Goal: Task Accomplishment & Management: Use online tool/utility

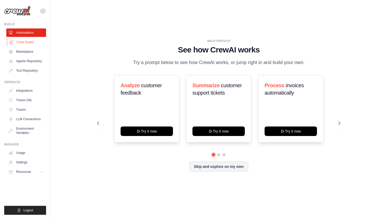
click at [27, 43] on link "Crew Studio" at bounding box center [27, 42] width 40 height 8
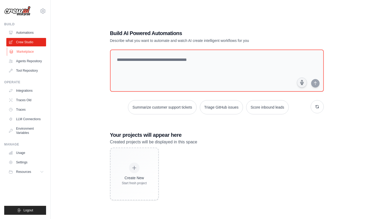
click at [33, 51] on link "Marketplace" at bounding box center [27, 51] width 40 height 8
click at [29, 31] on link "Automations" at bounding box center [27, 32] width 40 height 8
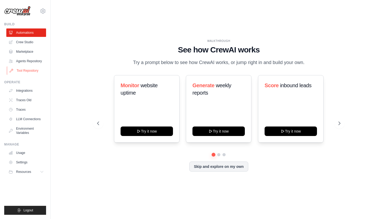
click at [28, 70] on link "Tool Repository" at bounding box center [27, 70] width 40 height 8
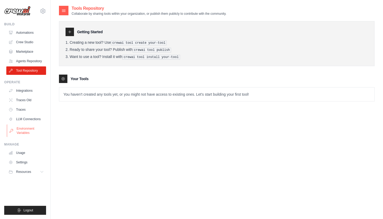
click at [28, 131] on link "Environment Variables" at bounding box center [27, 130] width 40 height 13
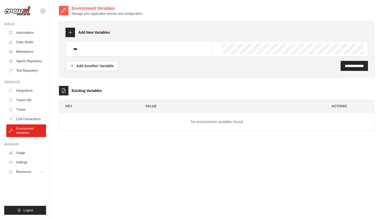
click at [45, 11] on icon at bounding box center [43, 11] width 5 height 4
click at [95, 165] on div "**********" at bounding box center [217, 114] width 316 height 219
click at [28, 100] on link "Traces Old" at bounding box center [27, 100] width 40 height 8
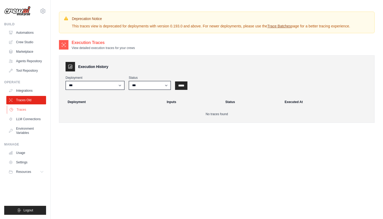
click at [24, 110] on link "Traces" at bounding box center [27, 109] width 40 height 8
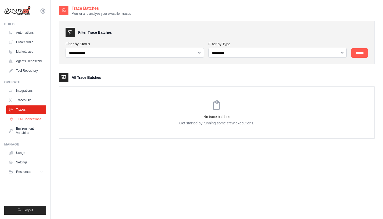
click at [29, 119] on link "LLM Connections" at bounding box center [27, 119] width 40 height 8
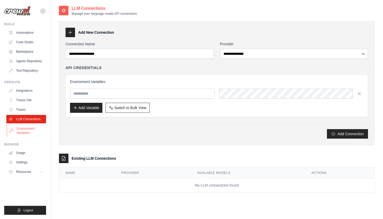
click at [26, 128] on link "Environment Variables" at bounding box center [27, 130] width 40 height 13
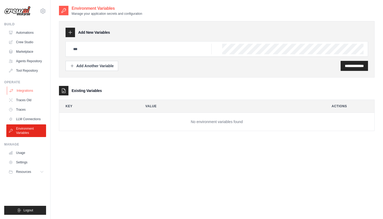
click at [23, 91] on link "Integrations" at bounding box center [27, 90] width 40 height 8
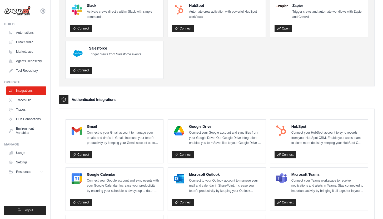
scroll to position [44, 0]
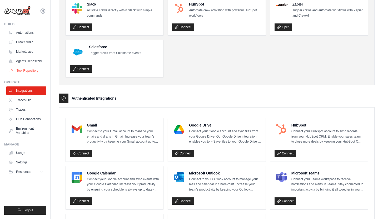
click at [27, 70] on link "Tool Repository" at bounding box center [27, 70] width 40 height 8
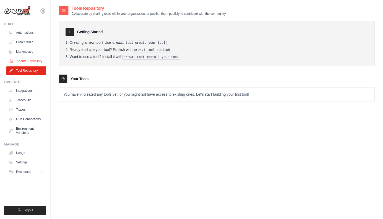
click at [31, 61] on link "Agents Repository" at bounding box center [27, 61] width 40 height 8
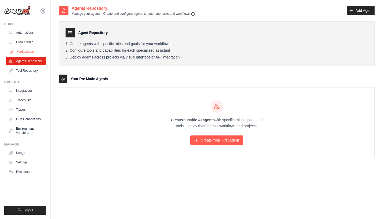
click at [31, 50] on link "Marketplace" at bounding box center [27, 51] width 40 height 8
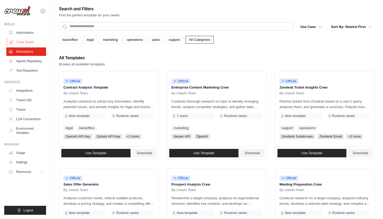
click at [31, 42] on link "Crew Studio" at bounding box center [27, 42] width 40 height 8
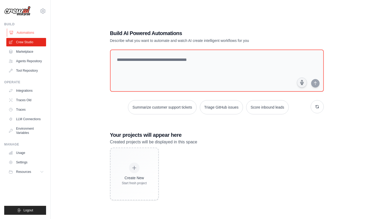
click at [30, 32] on link "Automations" at bounding box center [27, 32] width 40 height 8
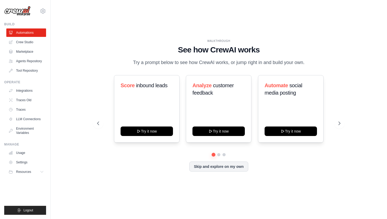
drag, startPoint x: 194, startPoint y: 59, endPoint x: 231, endPoint y: 67, distance: 37.7
click at [231, 66] on p "Try a prompt below to see how CrewAI works, or jump right in and build your own." at bounding box center [218, 63] width 177 height 8
click at [124, 60] on div "WALKTHROUGH See how [PERSON_NAME] works Try a prompt below to see how [PERSON_N…" at bounding box center [218, 52] width 243 height 27
click at [117, 48] on h1 "See how CrewAI works" at bounding box center [218, 49] width 243 height 9
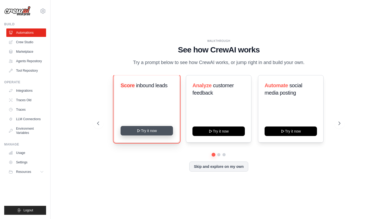
click at [146, 135] on button "Try it now" at bounding box center [147, 130] width 52 height 9
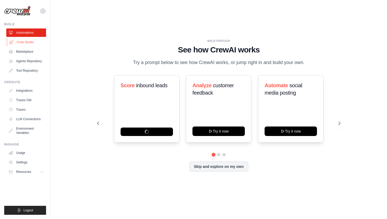
click at [29, 42] on link "Crew Studio" at bounding box center [27, 42] width 40 height 8
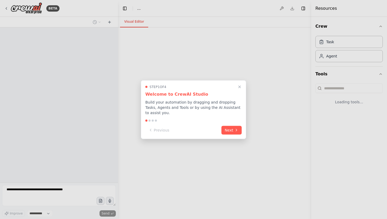
select select "****"
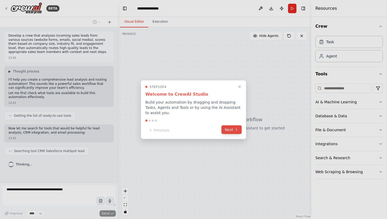
click at [229, 131] on button "Next" at bounding box center [232, 129] width 20 height 9
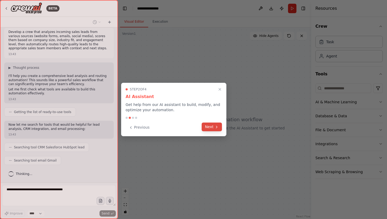
scroll to position [17, 0]
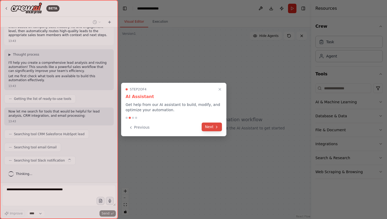
click at [215, 126] on icon at bounding box center [217, 127] width 4 height 4
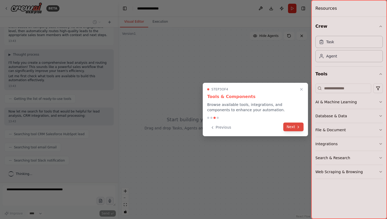
click at [288, 129] on button "Next" at bounding box center [293, 126] width 20 height 9
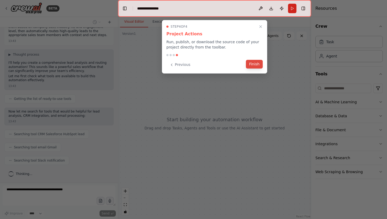
click at [257, 62] on button "Finish" at bounding box center [254, 64] width 17 height 9
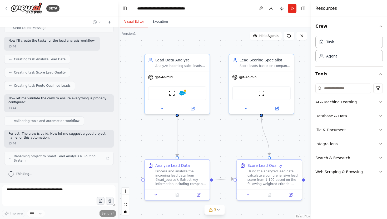
scroll to position [224, 0]
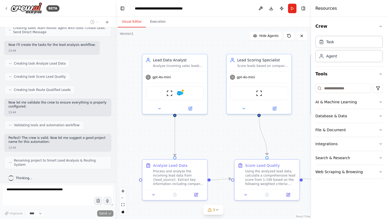
drag, startPoint x: 116, startPoint y: 136, endPoint x: 116, endPoint y: 101, distance: 34.5
click at [116, 101] on div "BETA Develop a crew that analyzes incoming sales leads from various sources (we…" at bounding box center [193, 109] width 387 height 219
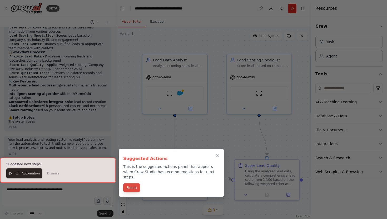
click at [136, 184] on button "Finish" at bounding box center [131, 187] width 17 height 9
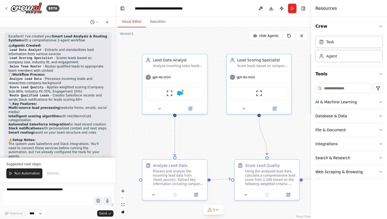
scroll to position [365, 0]
click at [175, 156] on div ".deletable-edge-delete-btn { width: 20px; height: 20px; border: 0px solid #ffff…" at bounding box center [214, 123] width 196 height 192
click at [210, 136] on div ".deletable-edge-delete-btn { width: 20px; height: 20px; border: 0px solid #ffff…" at bounding box center [214, 123] width 196 height 192
click at [175, 116] on div ".deletable-edge-delete-btn { width: 20px; height: 20px; border: 0px solid #ffff…" at bounding box center [214, 123] width 196 height 192
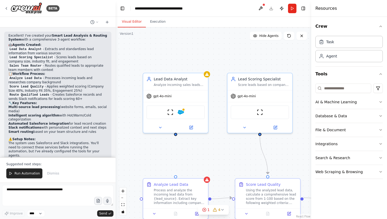
drag, startPoint x: 175, startPoint y: 116, endPoint x: 176, endPoint y: 134, distance: 17.7
click at [176, 134] on div ".deletable-edge-delete-btn { width: 20px; height: 20px; border: 0px solid #ffff…" at bounding box center [214, 123] width 196 height 192
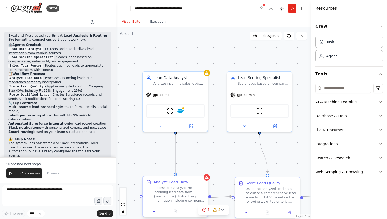
drag, startPoint x: 176, startPoint y: 133, endPoint x: 175, endPoint y: 175, distance: 42.2
click at [175, 175] on div "Lead Data Analyst Analyze incoming sales leads from various sources including {…" at bounding box center [214, 141] width 196 height 192
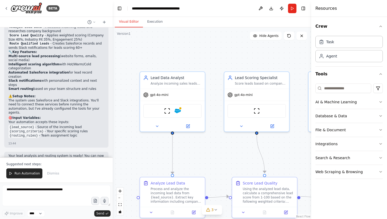
scroll to position [420, 0]
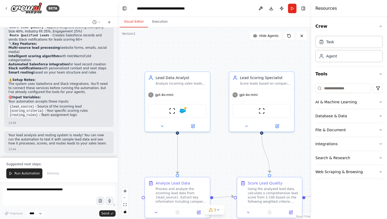
drag, startPoint x: 113, startPoint y: 130, endPoint x: 118, endPoint y: 152, distance: 21.8
click at [118, 152] on div "BETA Develop a crew that analyzes incoming sales leads from various sources (we…" at bounding box center [193, 109] width 387 height 219
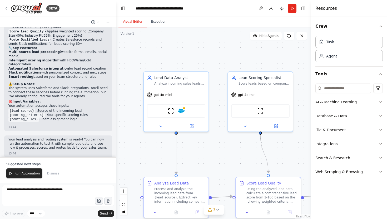
click at [116, 135] on div "BETA Develop a crew that analyzes incoming sales leads from various sources (we…" at bounding box center [193, 109] width 387 height 219
click at [114, 131] on div at bounding box center [115, 109] width 2 height 219
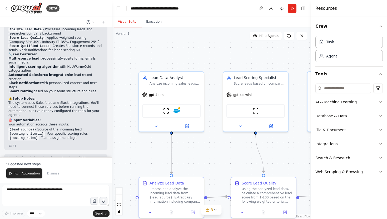
scroll to position [445, 0]
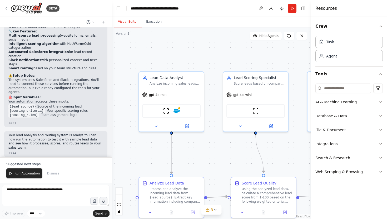
drag, startPoint x: 114, startPoint y: 131, endPoint x: 112, endPoint y: 138, distance: 7.5
click at [112, 138] on div "BETA Develop a crew that analyzes incoming sales leads from various sources (we…" at bounding box center [193, 109] width 387 height 219
click at [60, 194] on textarea at bounding box center [55, 195] width 107 height 21
click at [6, 8] on icon at bounding box center [6, 8] width 1 height 2
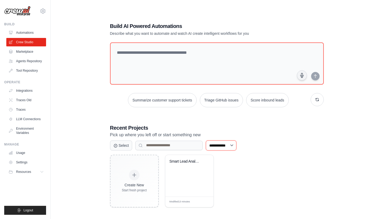
click at [237, 144] on select "**********" at bounding box center [221, 145] width 31 height 10
click at [237, 147] on select "**********" at bounding box center [221, 145] width 31 height 10
click at [207, 140] on select "**********" at bounding box center [221, 145] width 31 height 10
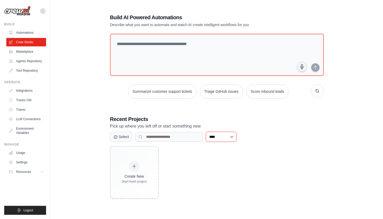
click at [236, 138] on select "**********" at bounding box center [221, 137] width 31 height 10
click at [207, 132] on select "**********" at bounding box center [221, 137] width 31 height 10
click at [237, 139] on select "**********" at bounding box center [221, 137] width 31 height 10
click at [207, 140] on select "**********" at bounding box center [221, 137] width 31 height 10
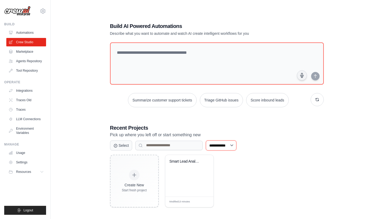
click at [236, 141] on select "**********" at bounding box center [221, 145] width 31 height 10
select select "******"
click at [207, 140] on select "**********" at bounding box center [221, 145] width 31 height 10
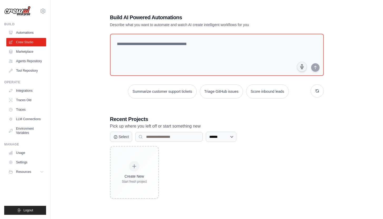
click at [257, 172] on div "Create New Start fresh project No projects found No projects with status &ldquo…" at bounding box center [217, 220] width 214 height 148
click at [27, 52] on link "Marketplace" at bounding box center [27, 51] width 40 height 8
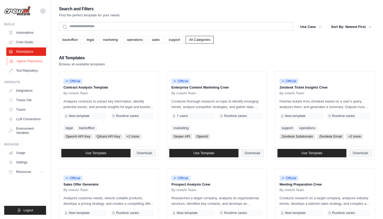
click at [36, 60] on link "Agents Repository" at bounding box center [27, 61] width 40 height 8
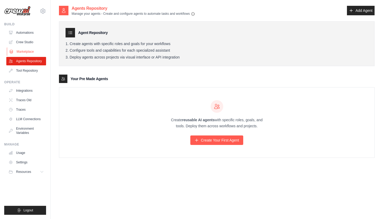
click at [27, 51] on link "Marketplace" at bounding box center [27, 51] width 40 height 8
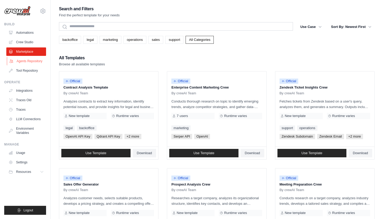
click at [33, 60] on link "Agents Repository" at bounding box center [27, 61] width 40 height 8
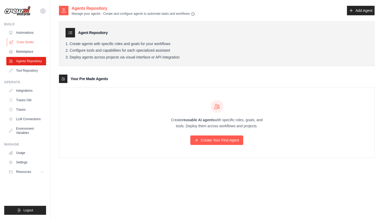
click at [30, 42] on link "Crew Studio" at bounding box center [27, 42] width 40 height 8
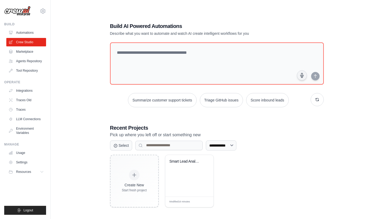
click at [87, 37] on div "**********" at bounding box center [217, 114] width 316 height 219
click at [237, 145] on select "**********" at bounding box center [221, 145] width 31 height 10
click at [190, 146] on input at bounding box center [168, 145] width 67 height 9
click at [234, 146] on select "**********" at bounding box center [221, 145] width 31 height 10
select select "**********"
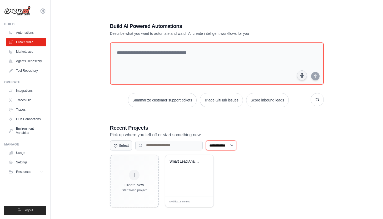
click at [207, 140] on select "**********" at bounding box center [221, 145] width 31 height 10
click at [187, 165] on div "Smart Lead Analysis & Routing Syste..." at bounding box center [190, 165] width 40 height 12
click at [181, 98] on button "Summarize customer support tickets" at bounding box center [162, 100] width 68 height 14
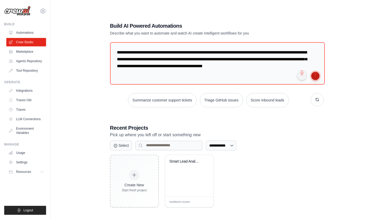
click at [317, 77] on button "submit" at bounding box center [315, 76] width 8 height 8
click at [40, 62] on link "Agents Repository" at bounding box center [27, 61] width 40 height 8
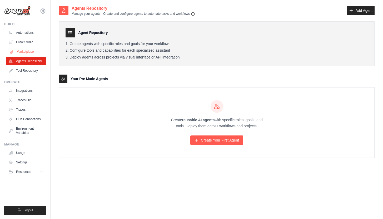
click at [29, 52] on link "Marketplace" at bounding box center [27, 51] width 40 height 8
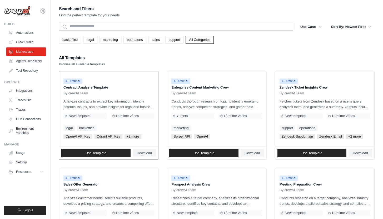
click at [111, 93] on div "By crewAI Team" at bounding box center [108, 93] width 91 height 4
click at [119, 91] on div "By crewAI Team" at bounding box center [108, 93] width 91 height 4
click at [93, 100] on p "Analyzes contracts to extract key information, identify potential issues, and p…" at bounding box center [108, 104] width 91 height 11
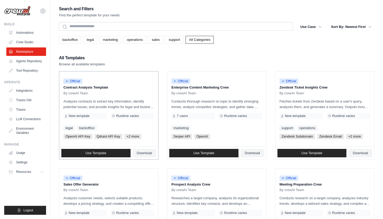
click at [77, 85] on div "Official" at bounding box center [72, 81] width 19 height 7
click at [107, 152] on link "Use Template" at bounding box center [95, 153] width 69 height 8
click at [180, 116] on span "7 users" at bounding box center [182, 116] width 11 height 4
click at [209, 153] on span "Use Template" at bounding box center [204, 153] width 21 height 4
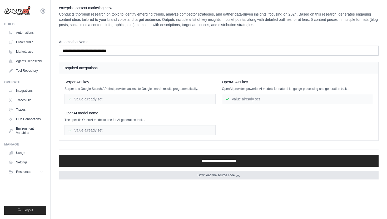
click at [238, 176] on icon at bounding box center [238, 175] width 4 height 4
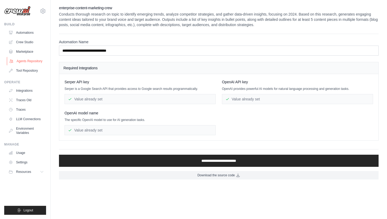
click at [35, 61] on link "Agents Repository" at bounding box center [27, 61] width 40 height 8
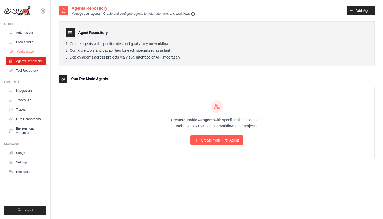
click at [30, 51] on link "Marketplace" at bounding box center [27, 51] width 40 height 8
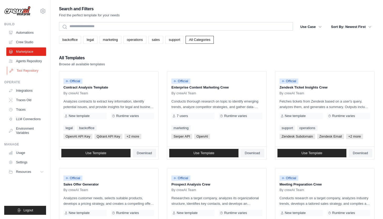
click at [36, 71] on link "Tool Repository" at bounding box center [27, 70] width 40 height 8
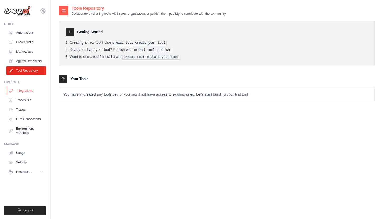
click at [31, 91] on link "Integrations" at bounding box center [27, 90] width 40 height 8
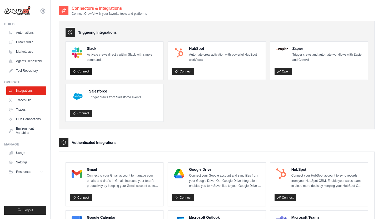
click at [83, 72] on link "Connect" at bounding box center [81, 71] width 22 height 7
click at [284, 73] on link "Open" at bounding box center [284, 71] width 18 height 7
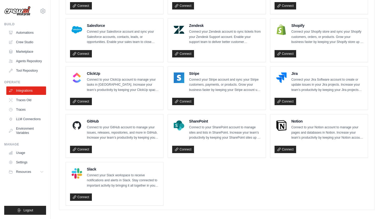
scroll to position [337, 0]
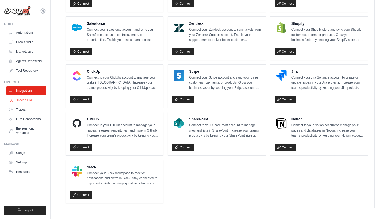
click at [28, 102] on link "Traces Old" at bounding box center [27, 100] width 40 height 8
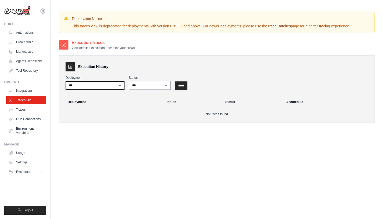
click at [116, 90] on select "***" at bounding box center [95, 85] width 59 height 9
click at [165, 90] on select "*** ********* ******* *****" at bounding box center [150, 85] width 42 height 9
click at [22, 109] on link "Traces" at bounding box center [27, 109] width 40 height 8
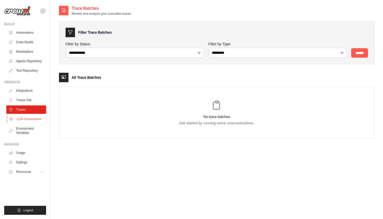
click at [31, 118] on link "LLM Connections" at bounding box center [27, 119] width 40 height 8
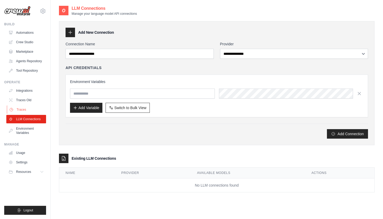
click at [26, 108] on link "Traces" at bounding box center [27, 109] width 40 height 8
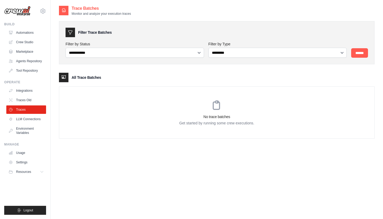
click at [186, 186] on div "**********" at bounding box center [217, 114] width 316 height 219
click at [198, 50] on select "**********" at bounding box center [135, 53] width 139 height 10
click at [35, 122] on link "LLM Connections" at bounding box center [27, 119] width 40 height 8
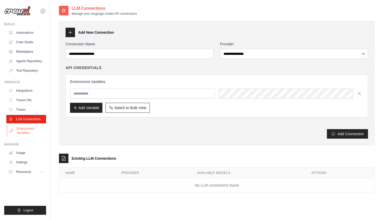
click at [31, 131] on link "Environment Variables" at bounding box center [27, 130] width 40 height 13
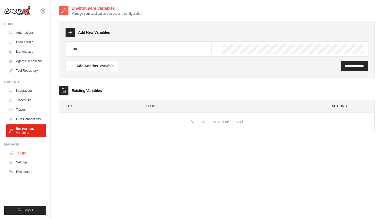
click at [26, 154] on link "Usage" at bounding box center [27, 153] width 40 height 8
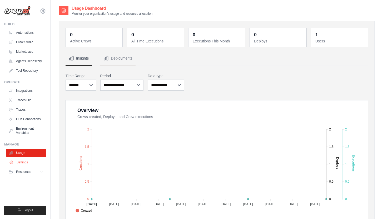
click at [27, 163] on link "Settings" at bounding box center [27, 162] width 40 height 8
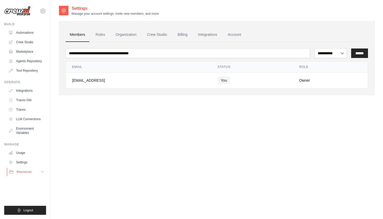
click at [27, 173] on span "Resources" at bounding box center [24, 172] width 15 height 4
click at [31, 33] on link "Automations" at bounding box center [27, 32] width 40 height 8
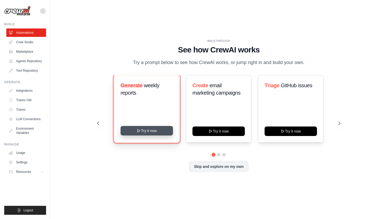
click at [169, 135] on button "Try it now" at bounding box center [147, 130] width 52 height 9
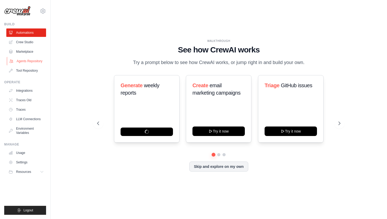
click at [37, 61] on link "Agents Repository" at bounding box center [27, 61] width 40 height 8
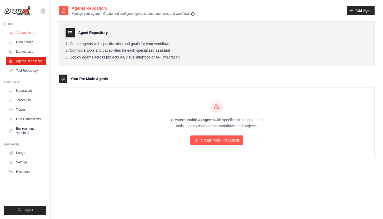
click at [30, 31] on link "Automations" at bounding box center [27, 32] width 40 height 8
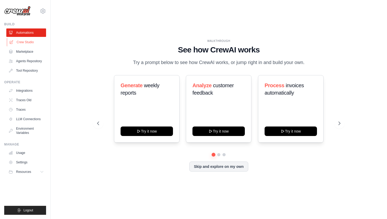
click at [27, 42] on link "Crew Studio" at bounding box center [27, 42] width 40 height 8
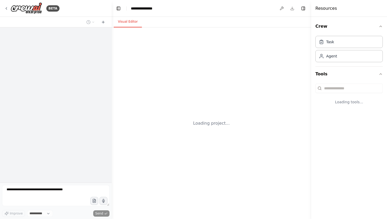
select select "****"
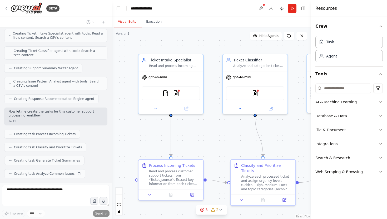
scroll to position [236, 0]
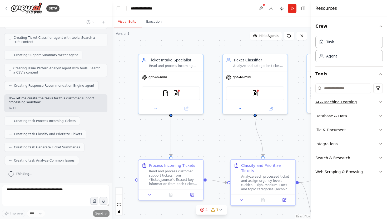
click at [382, 102] on icon "button" at bounding box center [381, 102] width 4 height 4
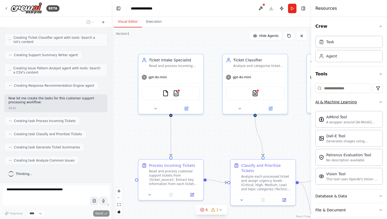
scroll to position [249, 0]
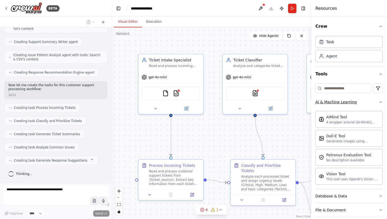
click at [380, 101] on icon "button" at bounding box center [381, 101] width 2 height 1
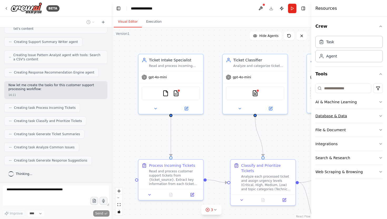
click at [377, 117] on button "Database & Data" at bounding box center [349, 116] width 67 height 14
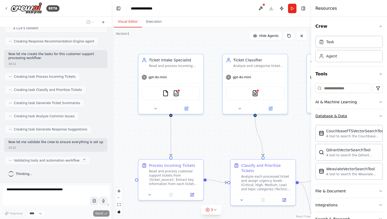
scroll to position [284, 0]
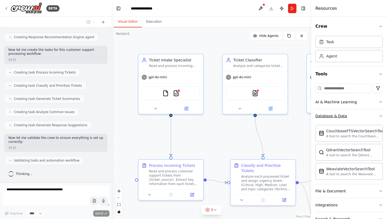
click at [379, 116] on icon "button" at bounding box center [381, 116] width 4 height 4
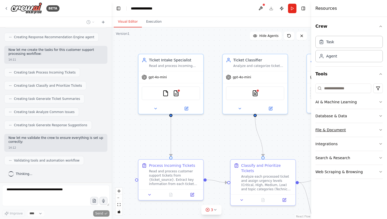
click at [378, 129] on button "File & Document" at bounding box center [349, 130] width 67 height 14
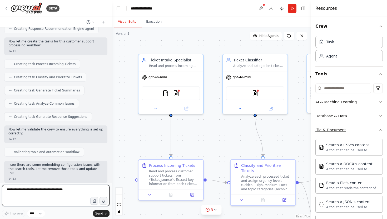
scroll to position [297, 0]
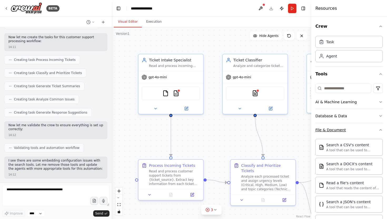
click at [379, 129] on icon "button" at bounding box center [381, 130] width 4 height 4
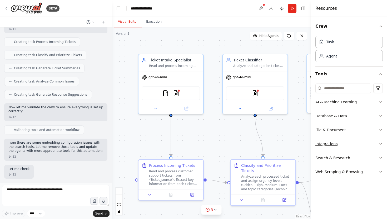
click at [377, 144] on button "Integrations" at bounding box center [349, 144] width 67 height 14
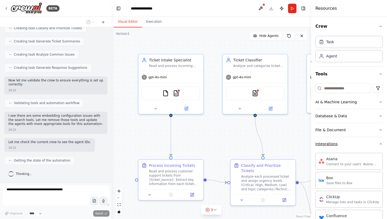
click at [380, 144] on icon "button" at bounding box center [381, 143] width 2 height 1
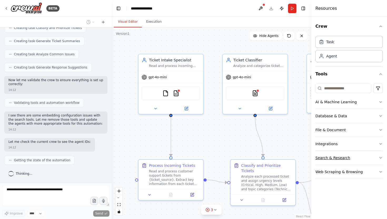
click at [377, 159] on button "Search & Research" at bounding box center [349, 158] width 67 height 14
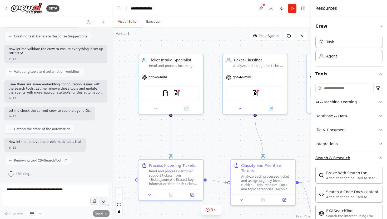
scroll to position [377, 0]
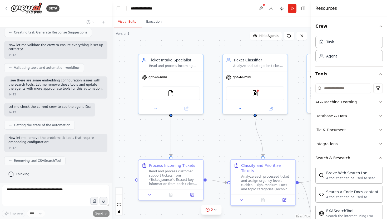
click at [380, 158] on div "Crew Task Agent Tools AI & Machine Learning Database & Data File & Document Int…" at bounding box center [349, 118] width 76 height 202
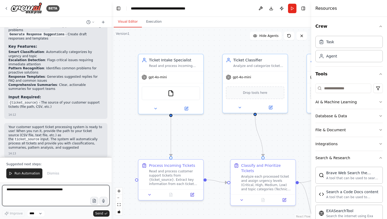
scroll to position [745, 0]
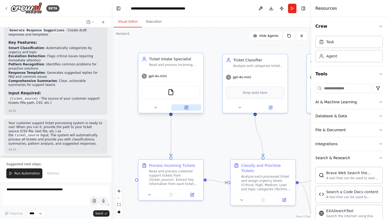
click at [187, 109] on icon at bounding box center [186, 107] width 3 height 3
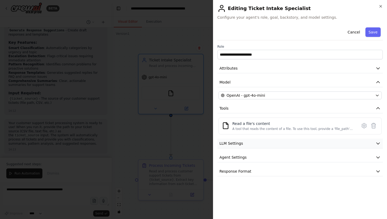
click at [350, 145] on button "LLM Settings" at bounding box center [301, 144] width 166 height 10
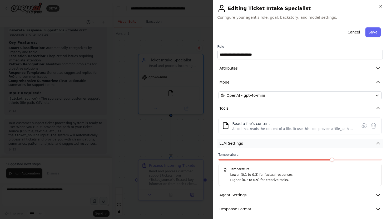
click at [350, 145] on button "LLM Settings" at bounding box center [301, 144] width 166 height 10
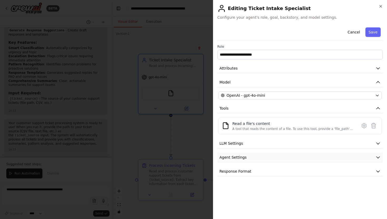
click at [357, 157] on button "Agent Settings" at bounding box center [301, 158] width 166 height 10
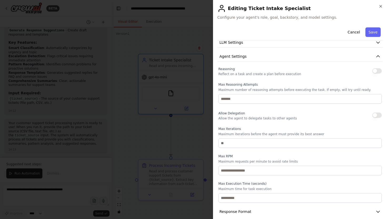
scroll to position [107, 0]
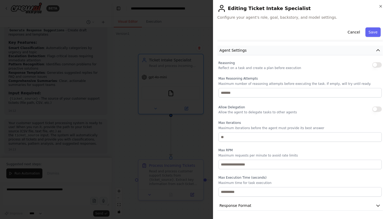
click at [376, 50] on icon "button" at bounding box center [378, 50] width 5 height 5
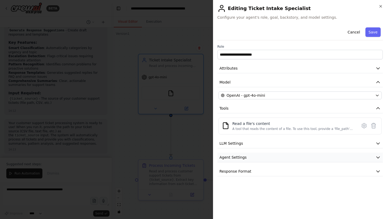
scroll to position [0, 0]
click at [353, 172] on button "Response Format" at bounding box center [301, 171] width 166 height 10
click at [380, 7] on icon "button" at bounding box center [381, 6] width 4 height 4
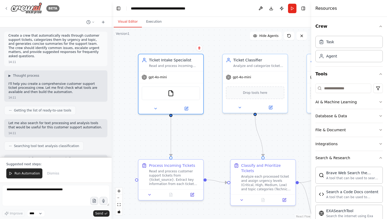
click at [6, 9] on icon at bounding box center [6, 8] width 1 height 2
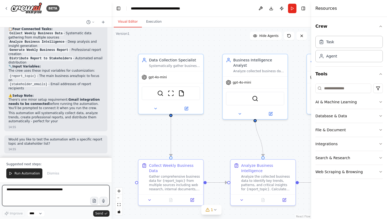
scroll to position [464, 0]
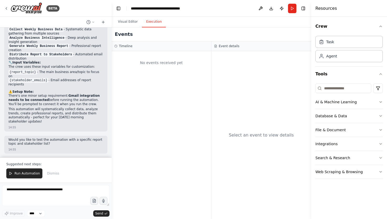
click at [154, 21] on button "Execution" at bounding box center [154, 21] width 24 height 11
click at [130, 21] on button "Visual Editor" at bounding box center [128, 21] width 28 height 11
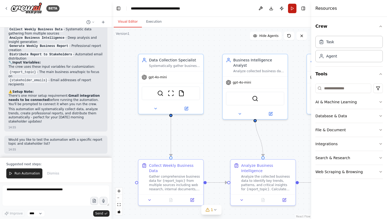
click at [293, 11] on button "Run" at bounding box center [292, 8] width 8 height 9
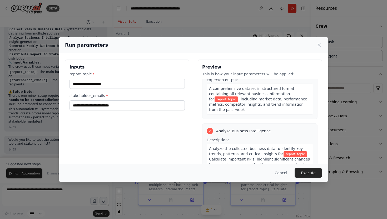
scroll to position [65, 0]
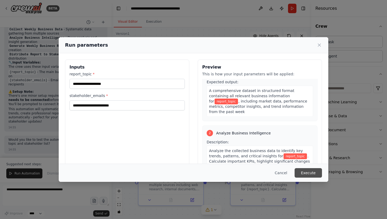
click at [312, 172] on button "Execute" at bounding box center [308, 172] width 27 height 9
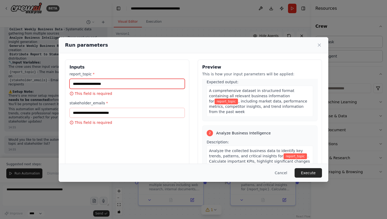
click at [113, 83] on input "report_topic *" at bounding box center [127, 84] width 115 height 10
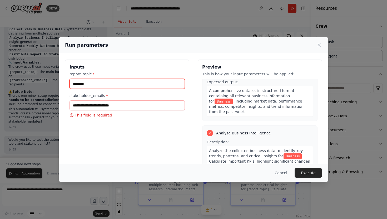
type input "********"
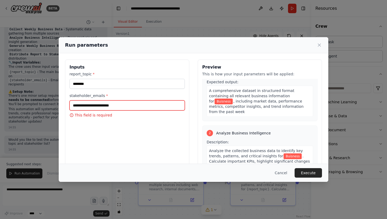
click at [98, 104] on input "stakeholder_emails *" at bounding box center [127, 105] width 115 height 10
type input "**********"
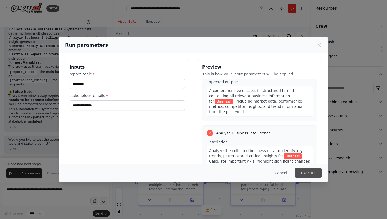
click at [304, 170] on button "Execute" at bounding box center [308, 172] width 27 height 9
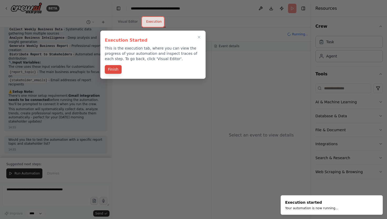
click at [119, 71] on button "Finish" at bounding box center [113, 69] width 17 height 9
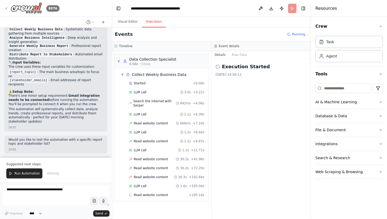
click at [7, 8] on icon at bounding box center [6, 8] width 4 height 4
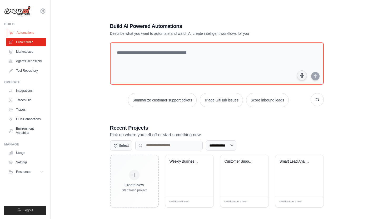
click at [32, 33] on link "Automations" at bounding box center [27, 32] width 40 height 8
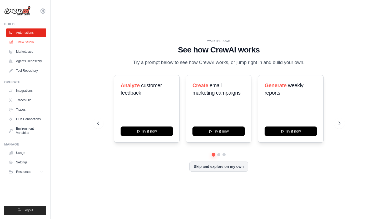
click at [30, 41] on link "Crew Studio" at bounding box center [27, 42] width 40 height 8
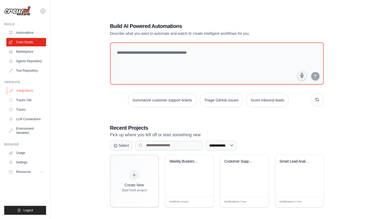
click at [21, 90] on link "Integrations" at bounding box center [27, 90] width 40 height 8
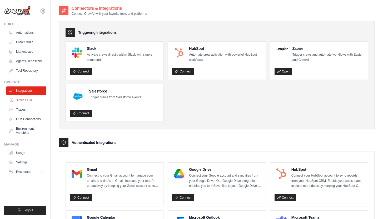
click at [26, 100] on link "Traces Old" at bounding box center [27, 100] width 40 height 8
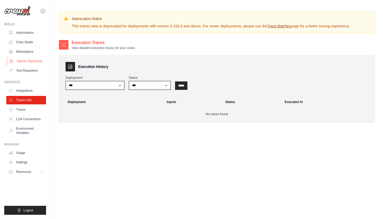
click at [38, 60] on link "Agents Repository" at bounding box center [27, 61] width 40 height 8
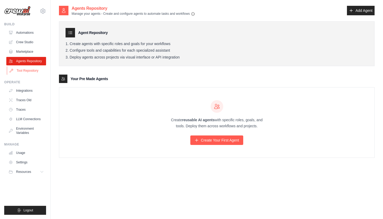
click at [31, 70] on link "Tool Repository" at bounding box center [27, 70] width 40 height 8
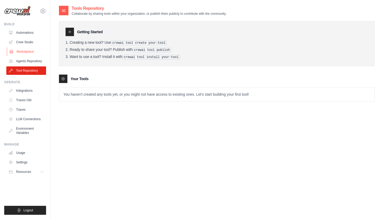
click at [25, 51] on link "Marketplace" at bounding box center [27, 51] width 40 height 8
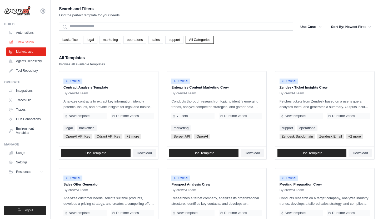
click at [28, 41] on link "Crew Studio" at bounding box center [27, 42] width 40 height 8
